Goal: Check status: Check status

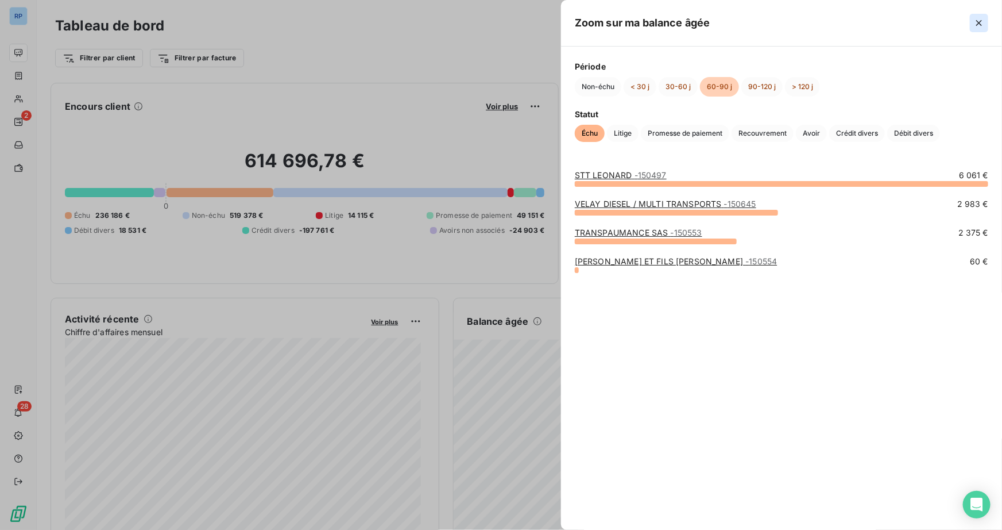
click at [976, 23] on icon "button" at bounding box center [979, 22] width 11 height 11
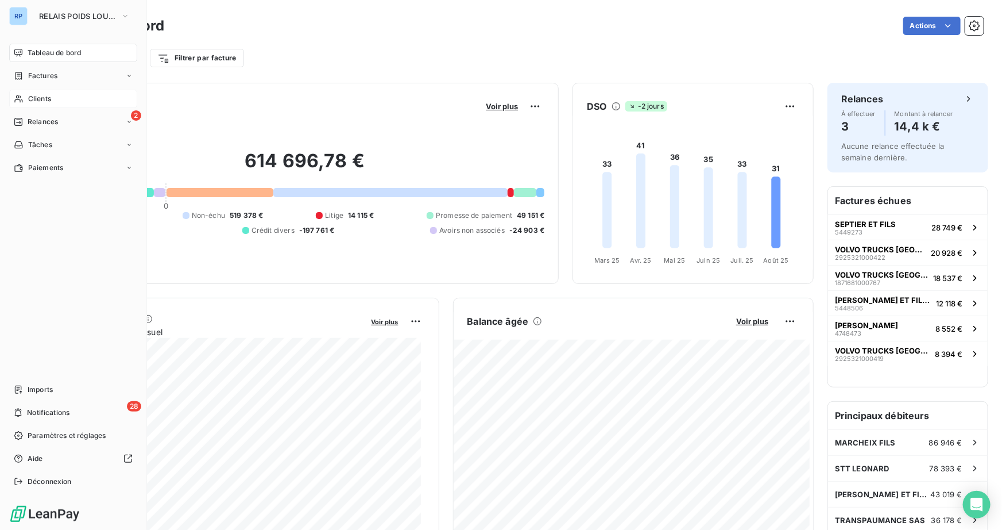
click at [44, 101] on span "Clients" at bounding box center [39, 99] width 23 height 10
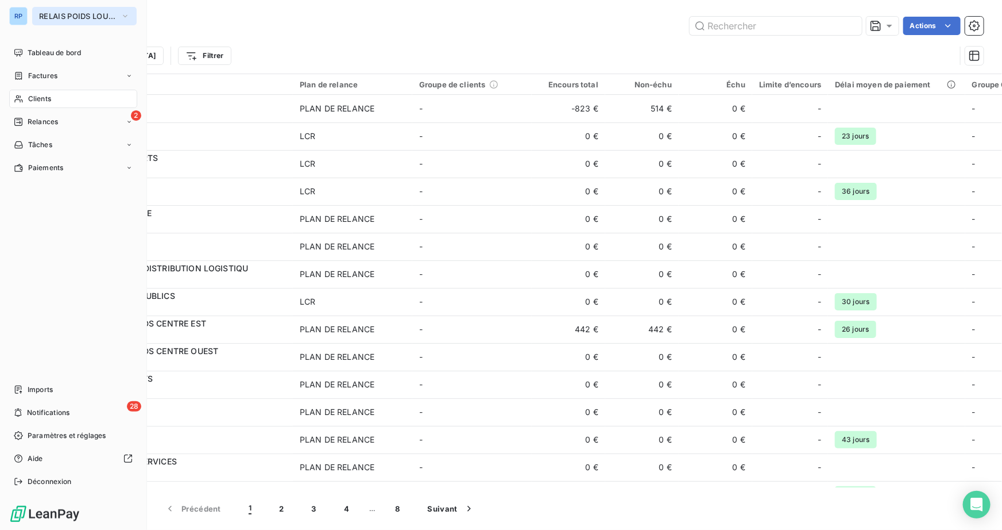
click at [110, 16] on span "RELAIS POIDS LOURDS AUVERGNE" at bounding box center [77, 15] width 77 height 9
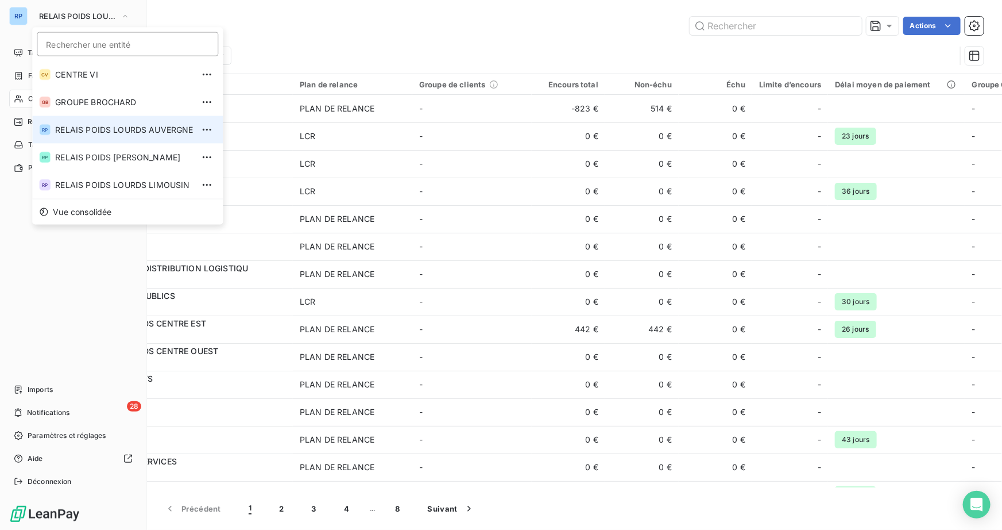
click at [123, 128] on span "RELAIS POIDS LOURDS AUVERGNE" at bounding box center [124, 129] width 138 height 11
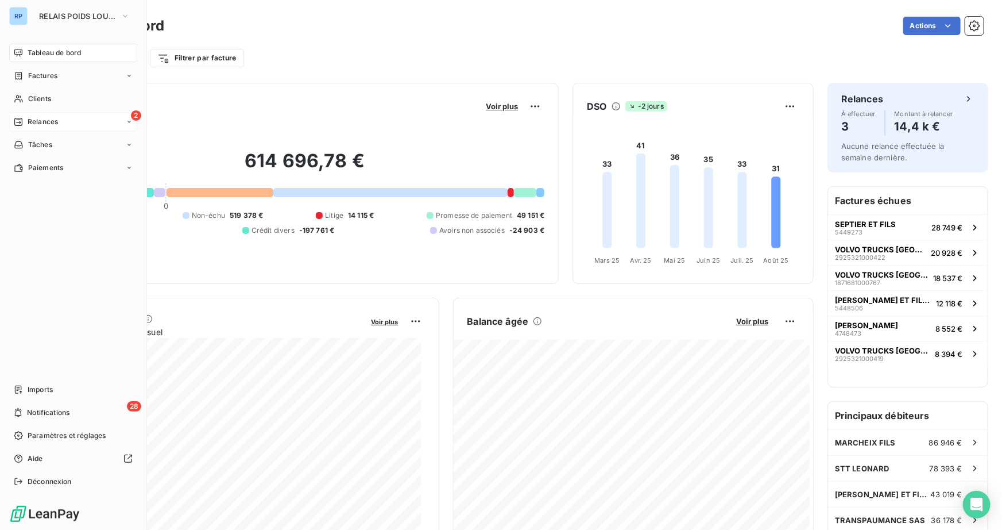
click at [29, 120] on span "Relances" at bounding box center [43, 122] width 30 height 10
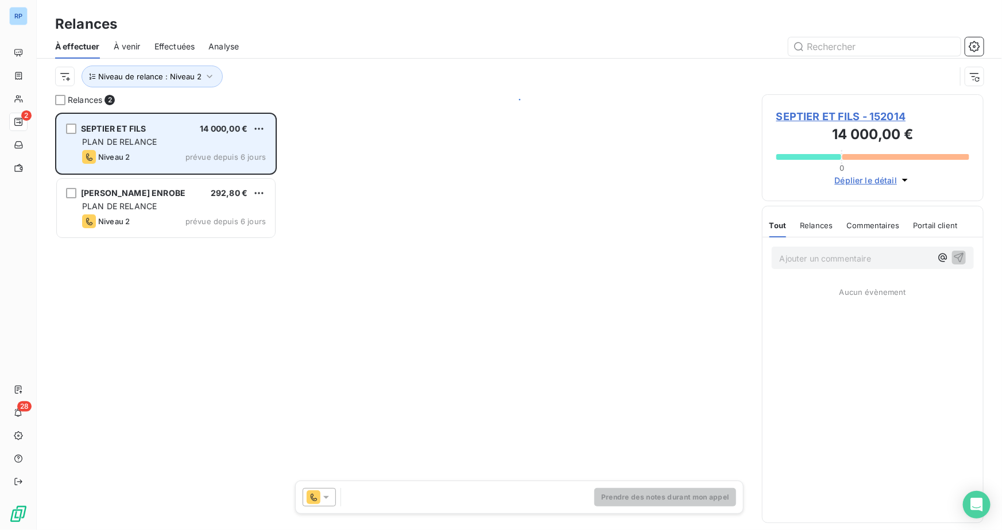
scroll to position [409, 214]
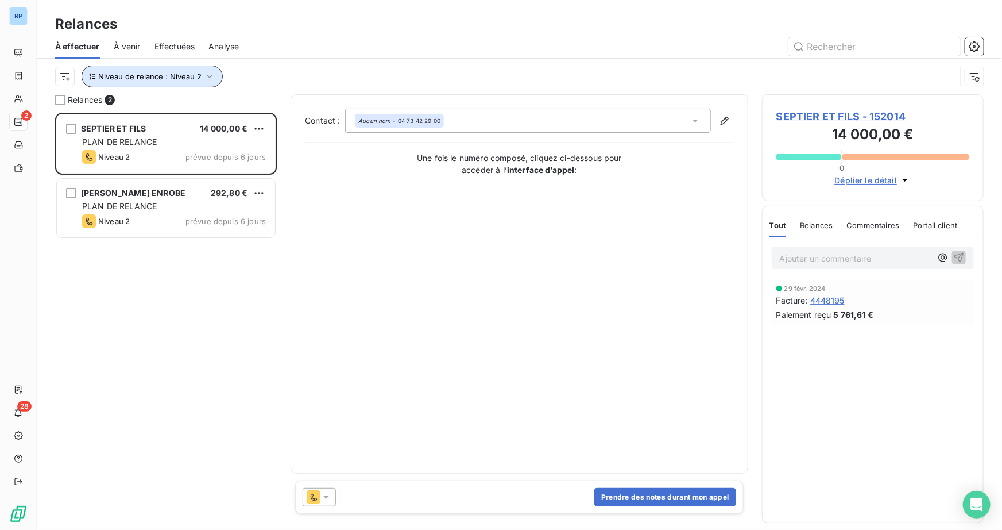
click at [199, 78] on button "Niveau de relance : Niveau 2" at bounding box center [152, 76] width 141 height 22
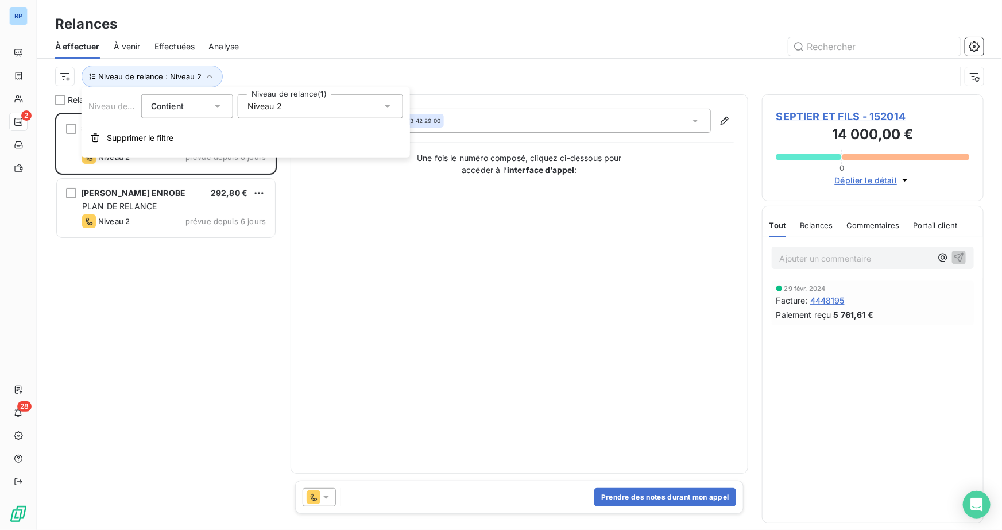
click at [389, 107] on icon at bounding box center [387, 106] width 11 height 11
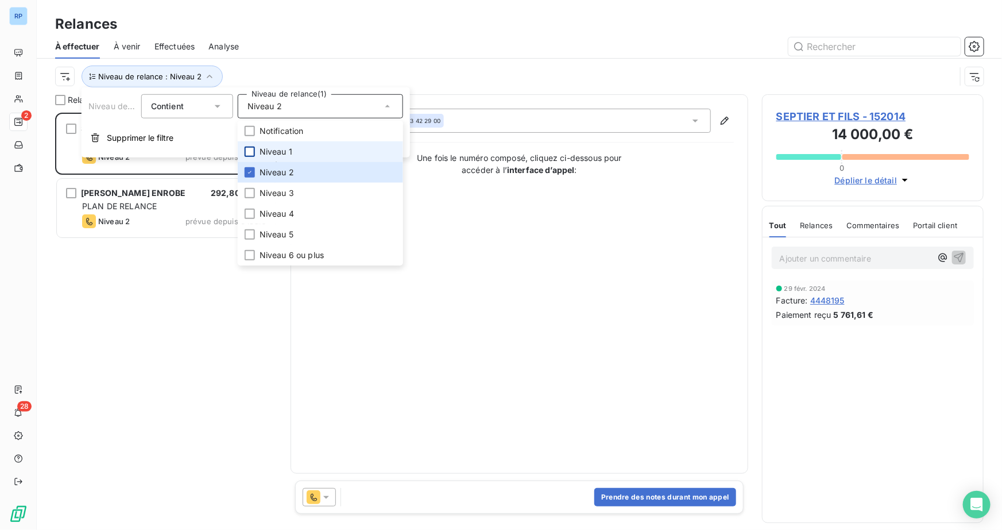
click at [248, 152] on div at bounding box center [250, 151] width 10 height 10
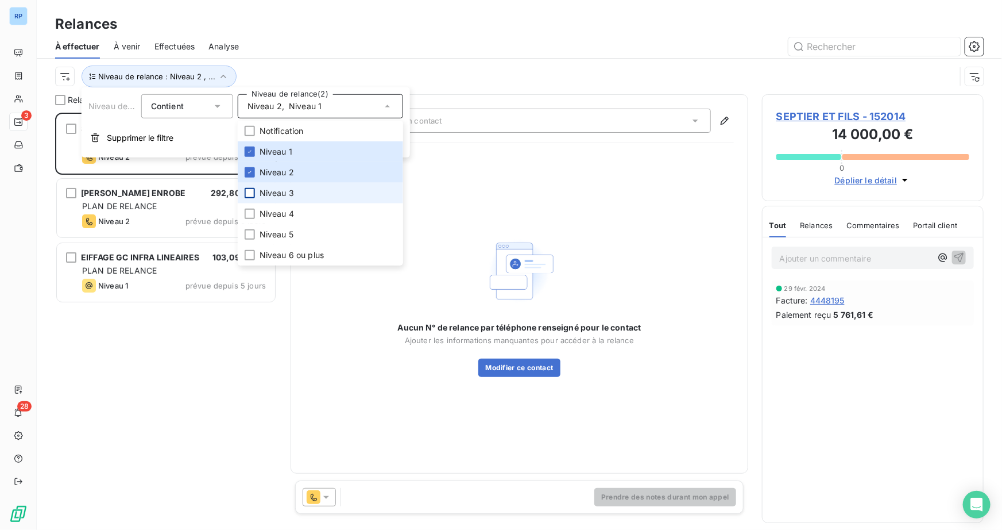
click at [250, 192] on div at bounding box center [250, 193] width 10 height 10
click at [502, 37] on div at bounding box center [618, 46] width 731 height 18
